Goal: Task Accomplishment & Management: Use online tool/utility

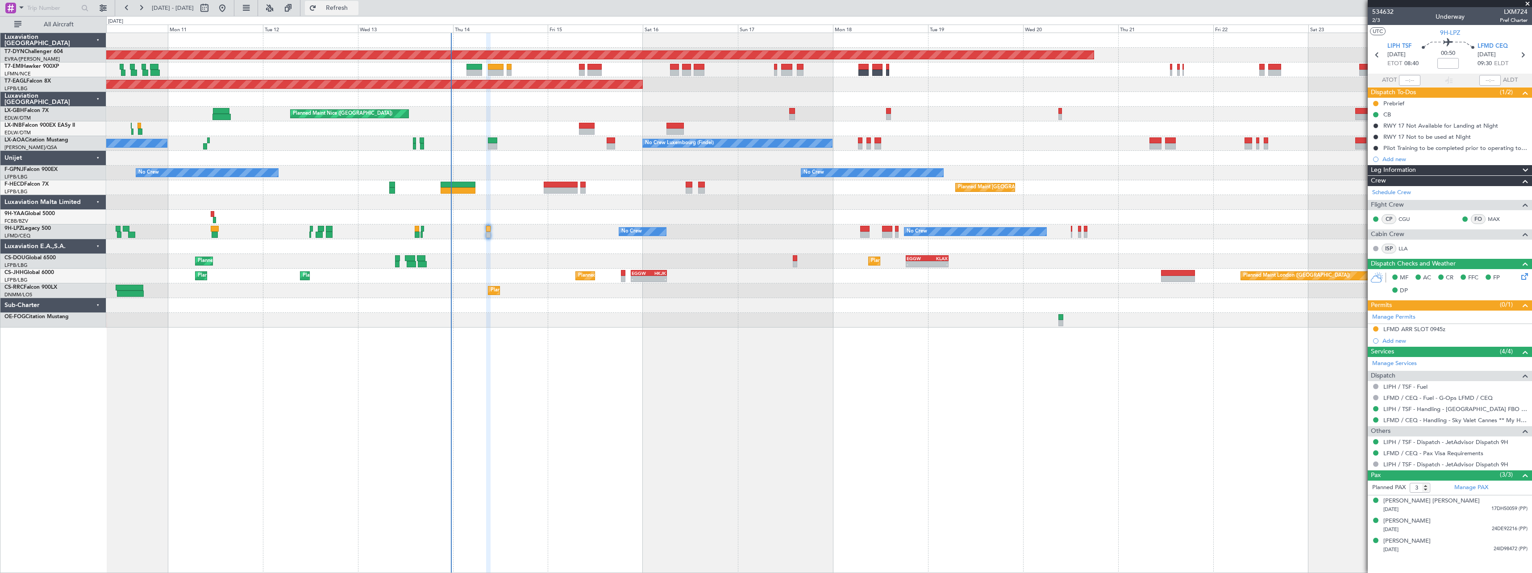
click at [356, 12] on button "Refresh" at bounding box center [332, 8] width 54 height 14
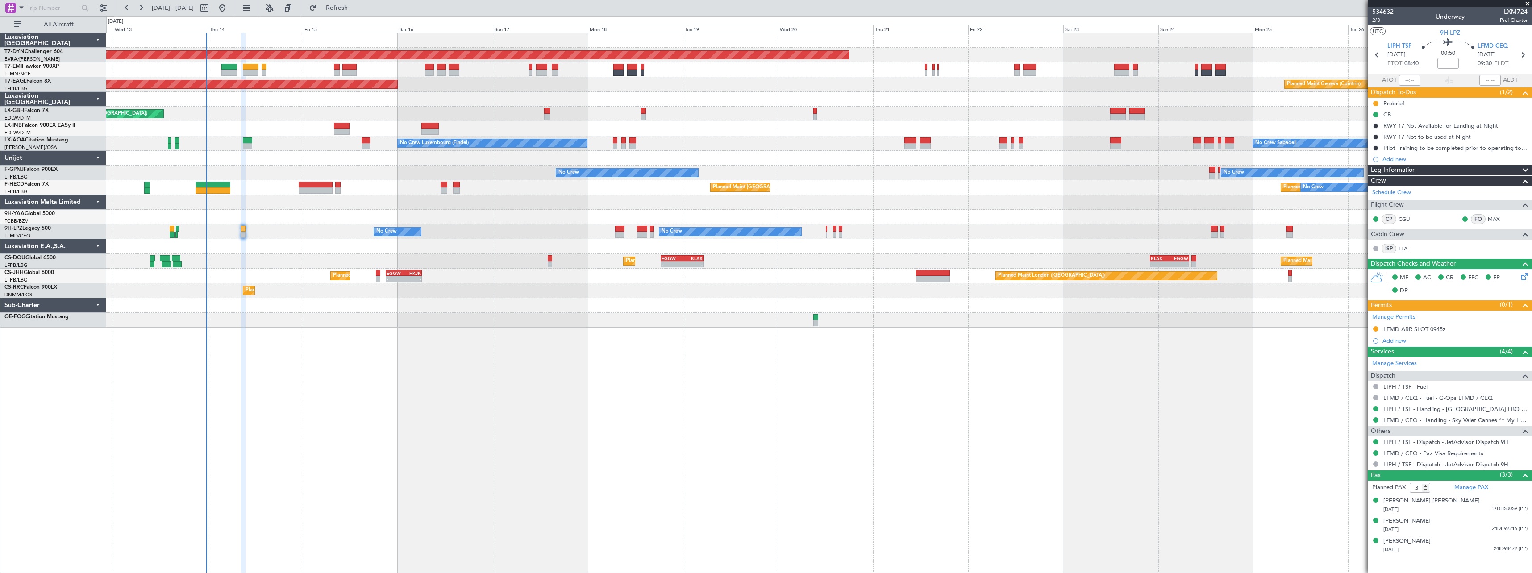
click at [857, 365] on div "Planned Maint [GEOGRAPHIC_DATA]-[GEOGRAPHIC_DATA] Planned Maint Geneva ([GEOGRA…" at bounding box center [819, 303] width 1426 height 541
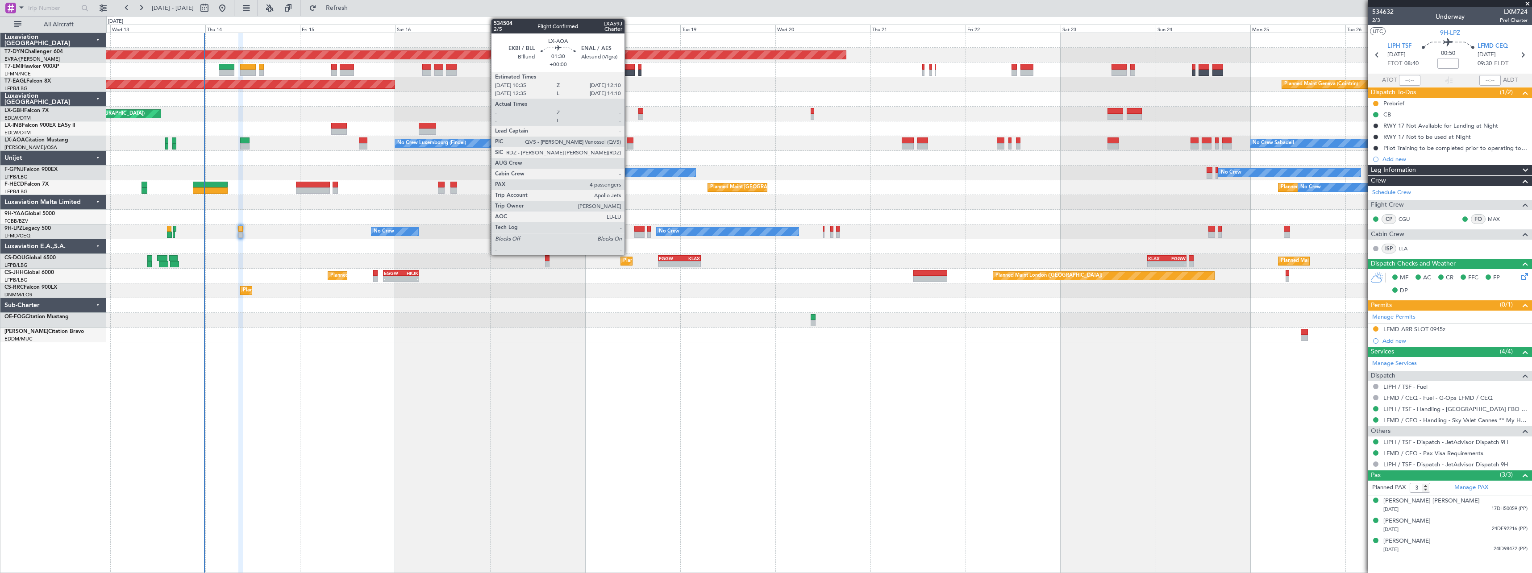
click at [629, 143] on div at bounding box center [630, 146] width 7 height 6
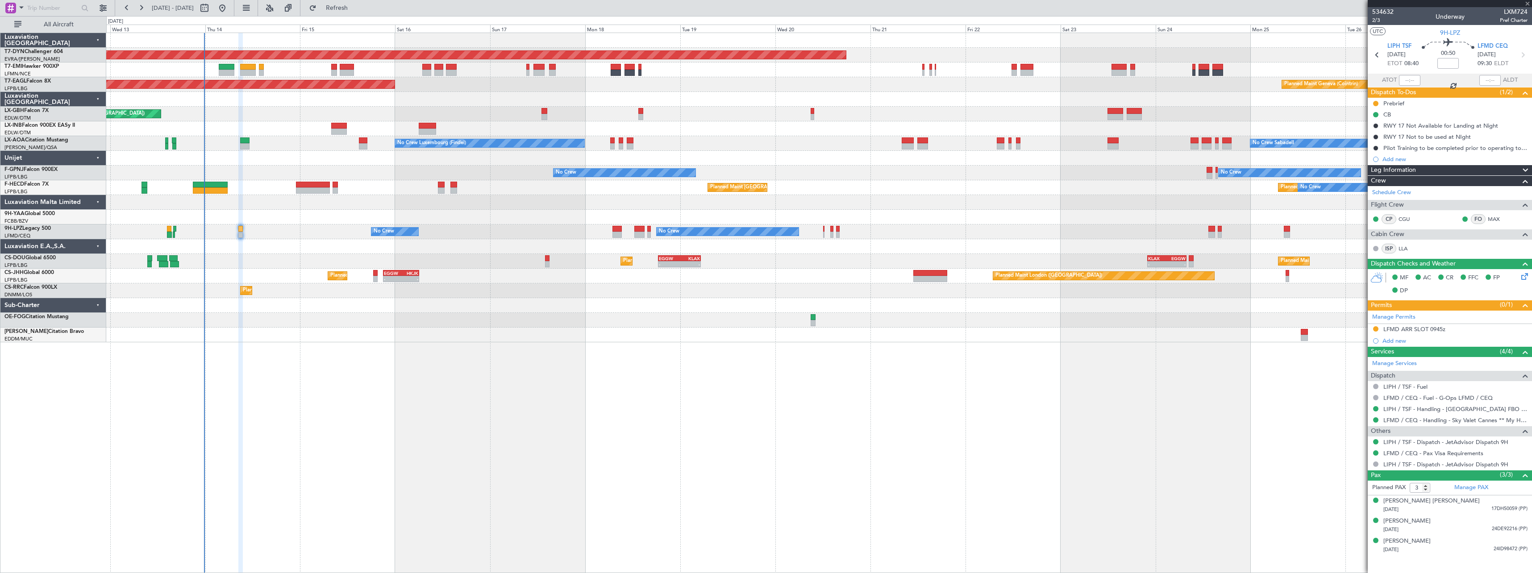
type input "4"
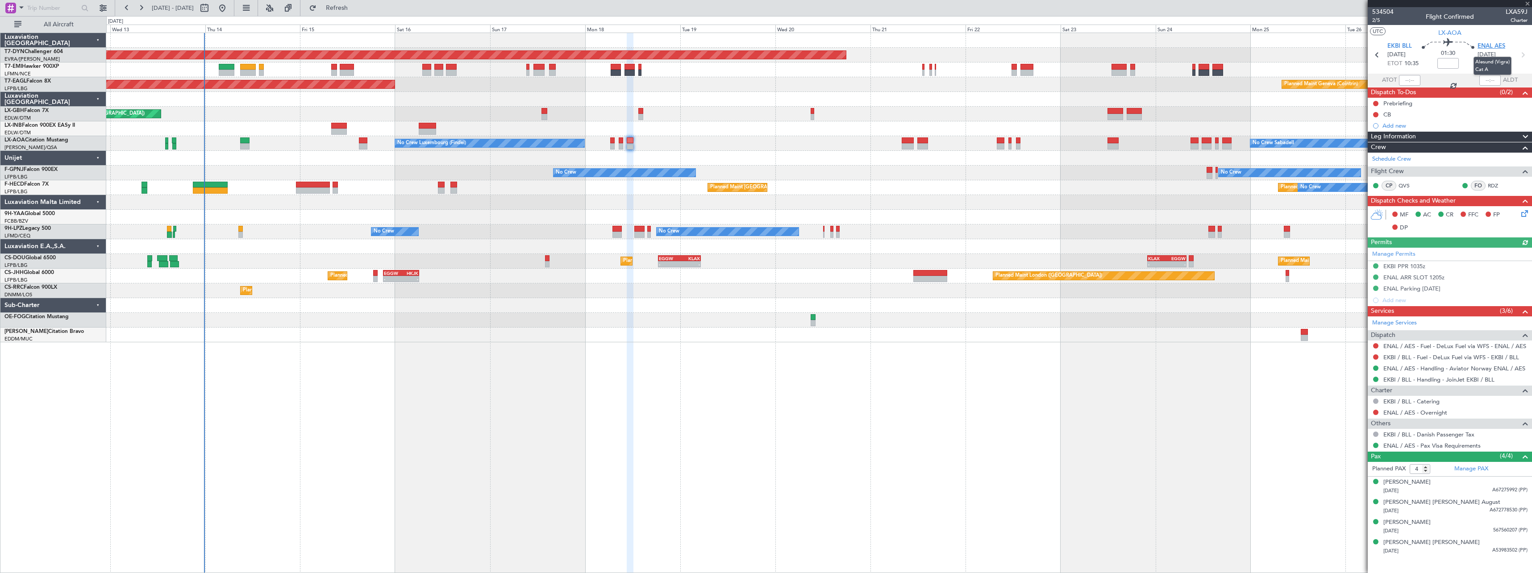
click at [1503, 47] on span "ENAL AES" at bounding box center [1492, 46] width 28 height 9
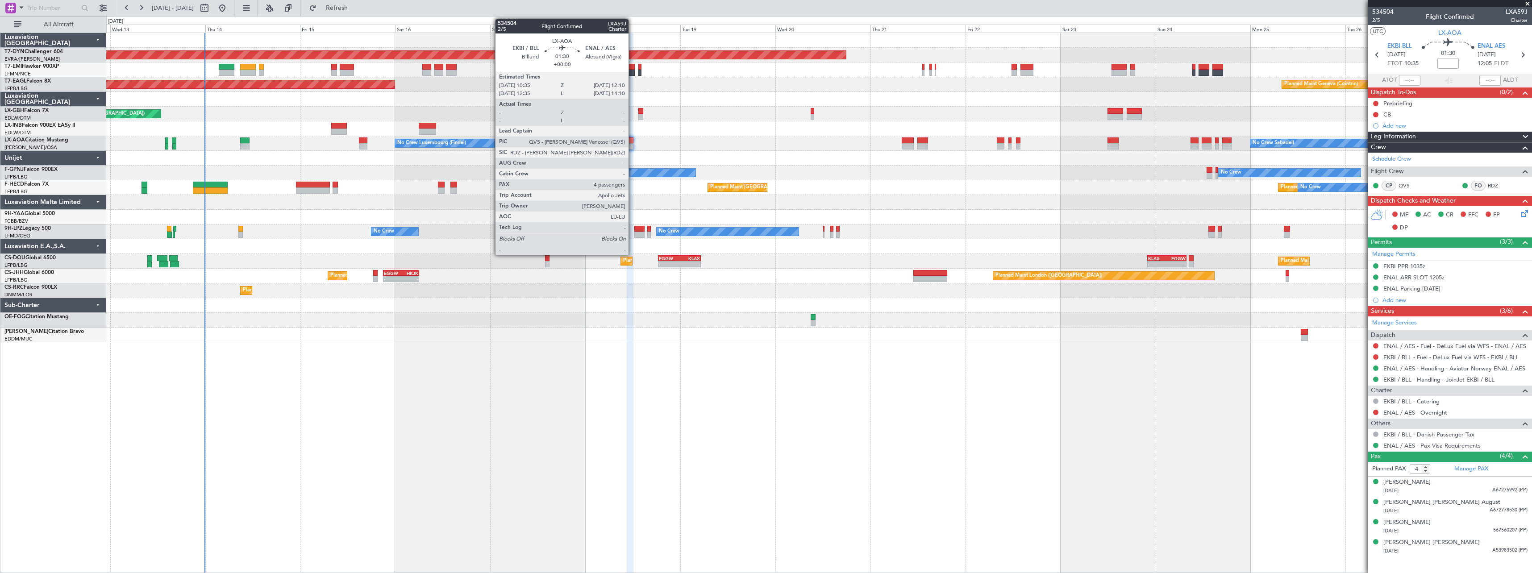
click at [633, 141] on div at bounding box center [630, 141] width 7 height 6
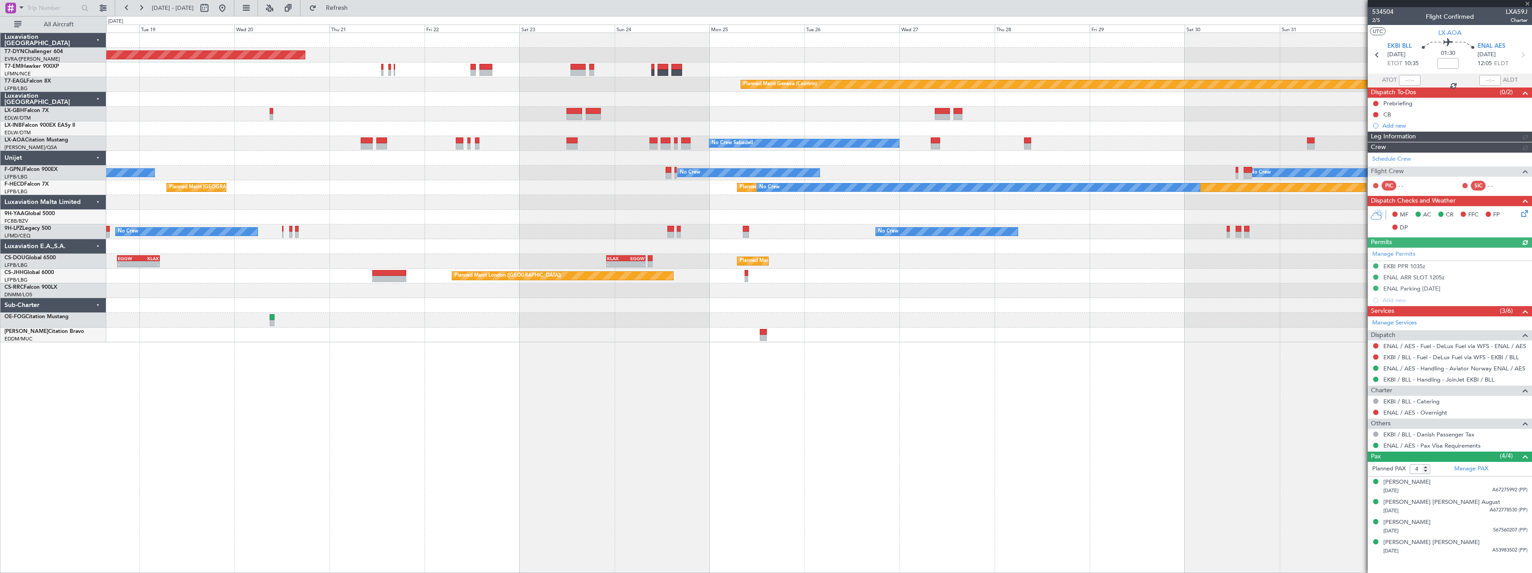
click at [568, 178] on div "No Crew No Crew No Crew Planned Maint [GEOGRAPHIC_DATA] ([GEOGRAPHIC_DATA]) No …" at bounding box center [819, 173] width 1426 height 15
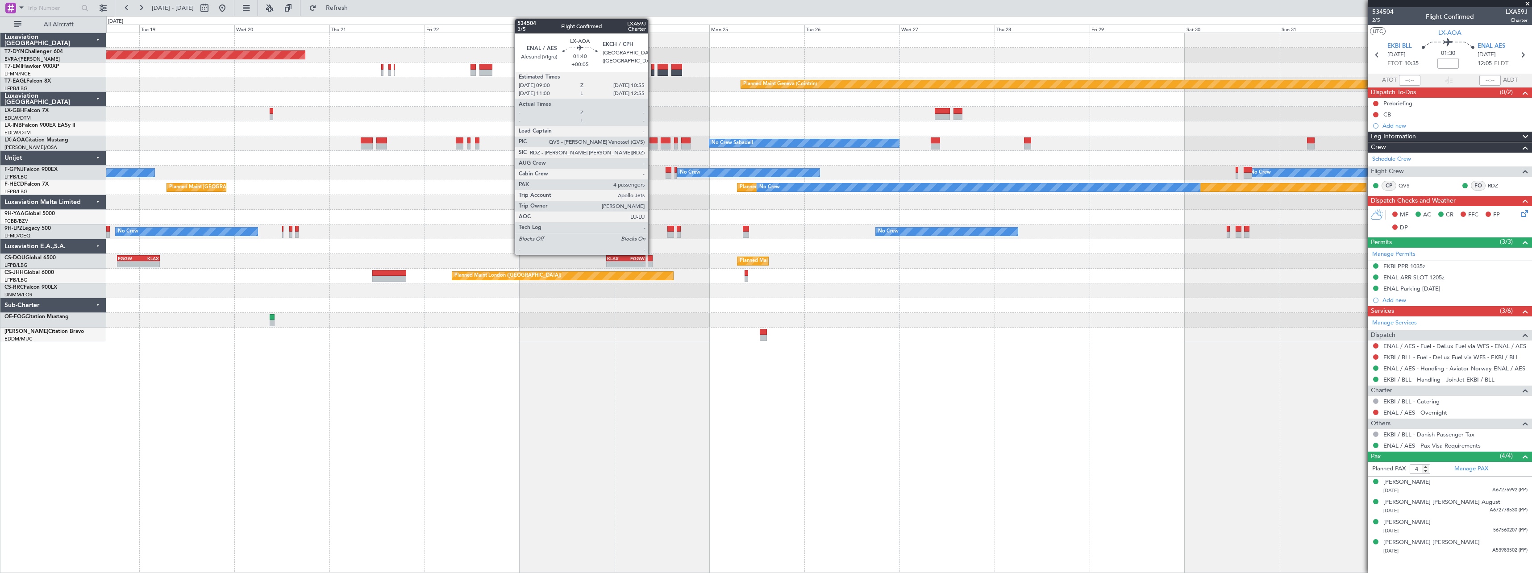
click at [652, 146] on div at bounding box center [654, 146] width 8 height 6
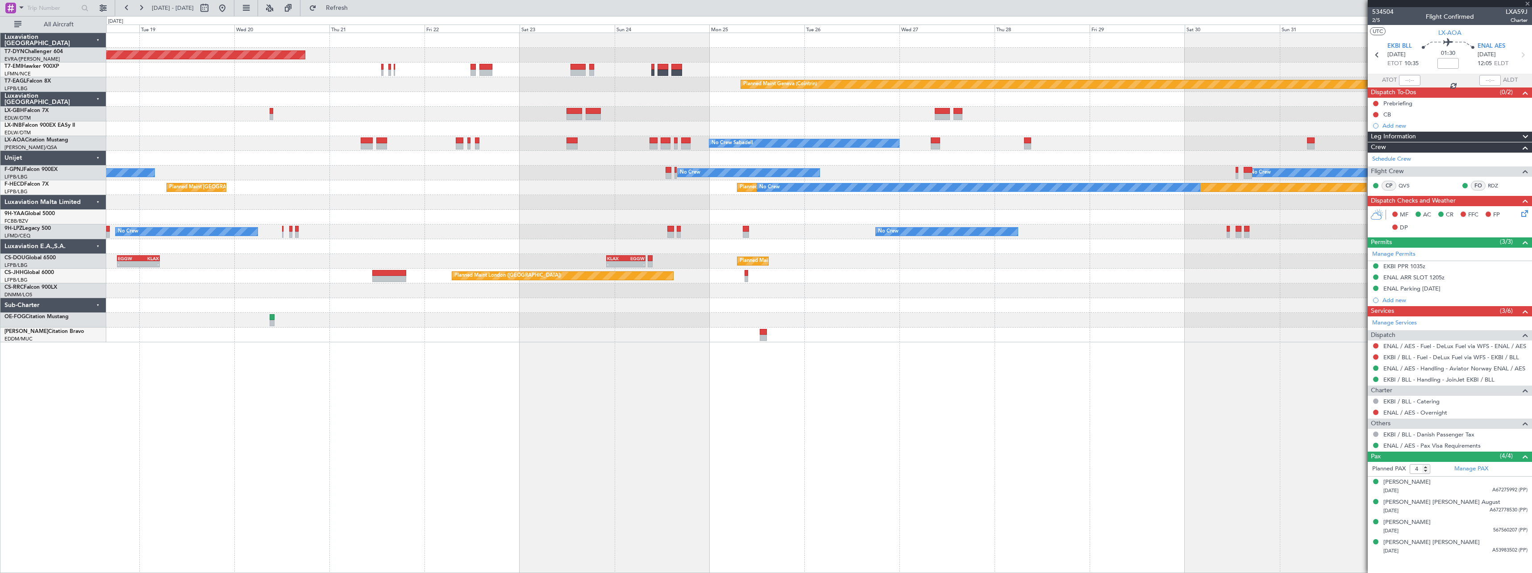
type input "+00:05"
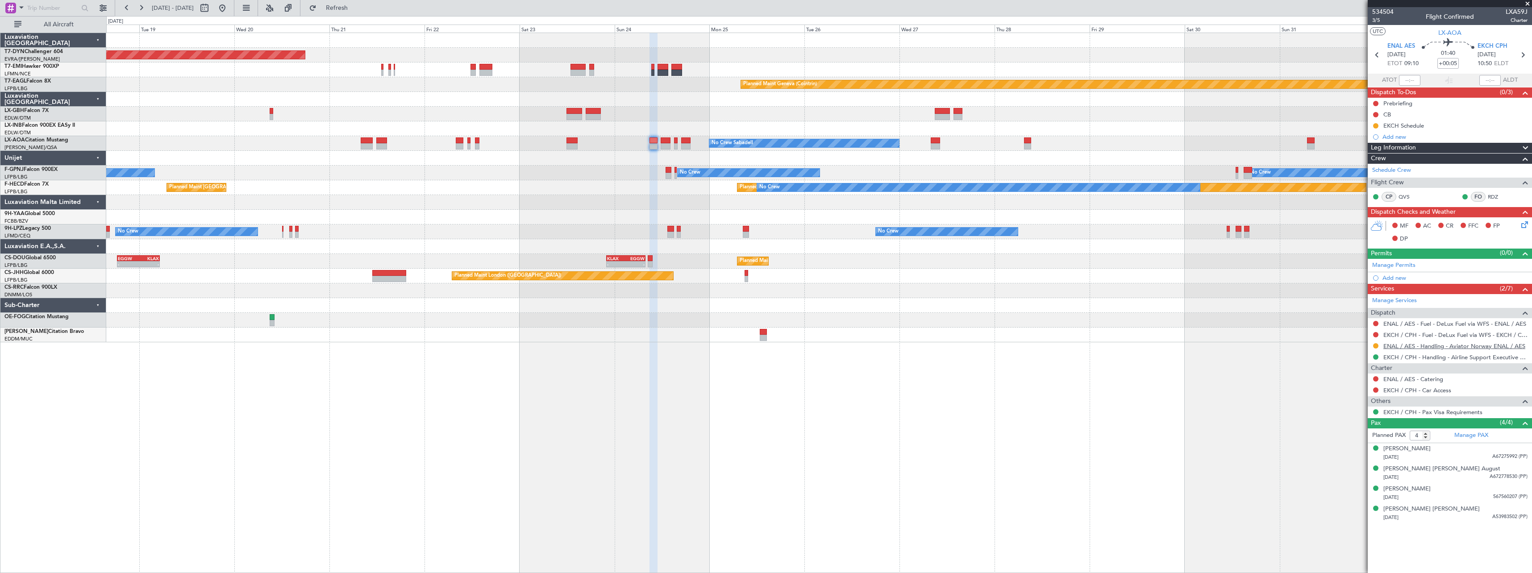
click at [1438, 347] on link "ENAL / AES - Handling - Aviator Norway ENAL / AES" at bounding box center [1455, 346] width 142 height 8
